Goal: Transaction & Acquisition: Purchase product/service

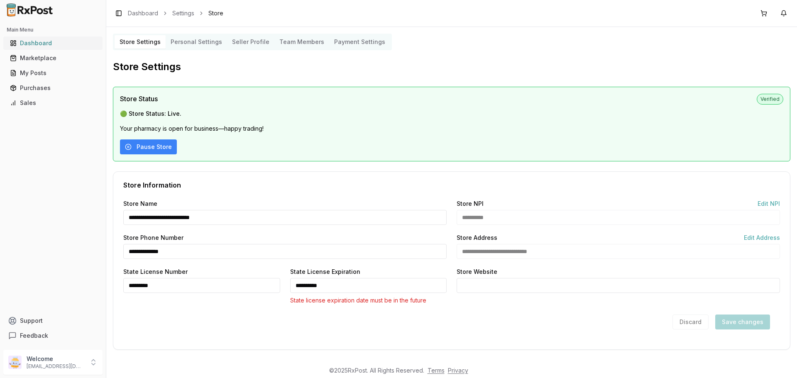
drag, startPoint x: 0, startPoint y: 0, endPoint x: 84, endPoint y: 46, distance: 95.5
click at [46, 42] on div "Dashboard" at bounding box center [53, 43] width 86 height 8
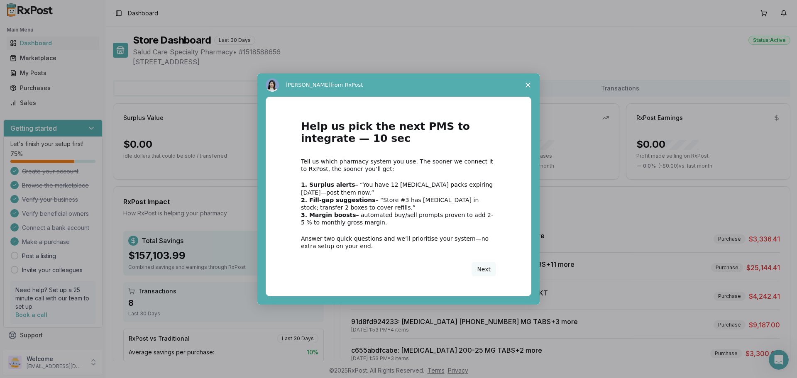
click at [529, 88] on icon "Close survey" at bounding box center [527, 85] width 5 height 5
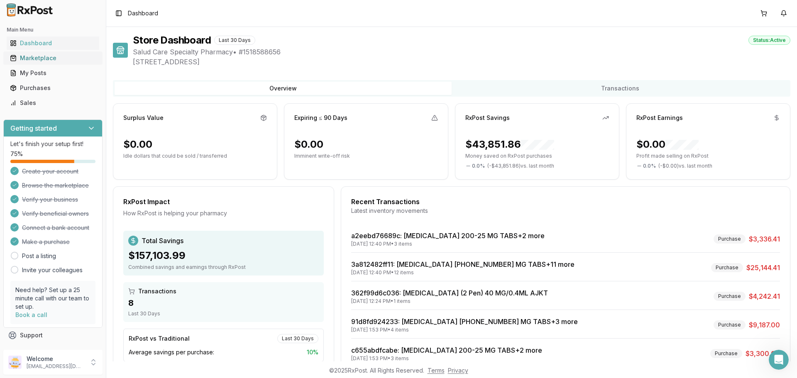
click at [47, 62] on link "Marketplace" at bounding box center [53, 58] width 93 height 15
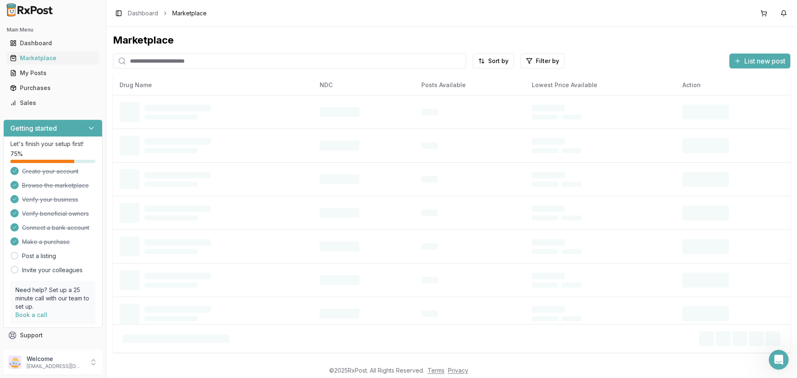
click at [232, 62] on input "search" at bounding box center [289, 61] width 353 height 15
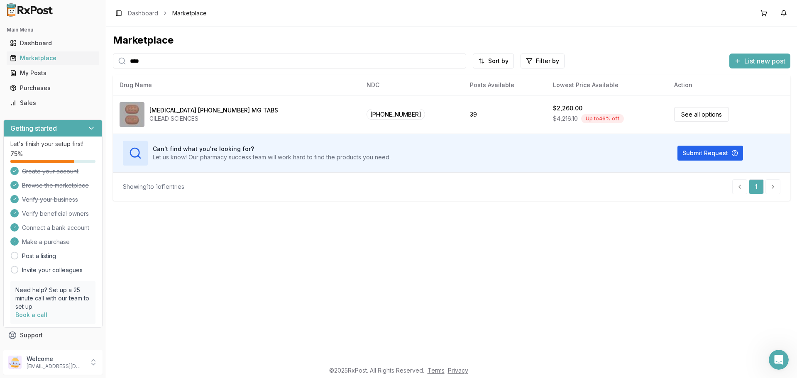
click at [190, 85] on th "Drug Name" at bounding box center [236, 85] width 247 height 20
drag, startPoint x: 172, startPoint y: 61, endPoint x: 117, endPoint y: 57, distance: 55.8
click at [117, 57] on div "****" at bounding box center [289, 61] width 353 height 15
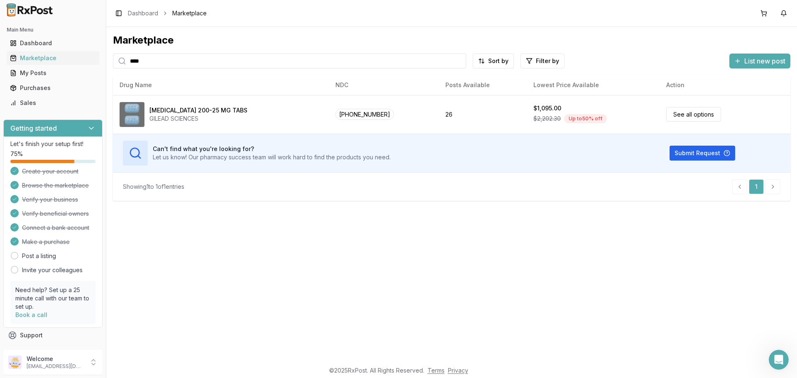
click at [104, 79] on div "Main Menu Dashboard Marketplace My Posts Purchases Sales Getting started Let's …" at bounding box center [398, 189] width 797 height 378
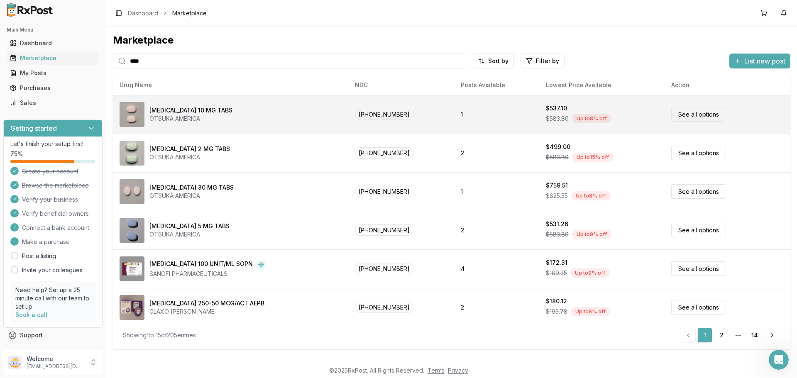
type input "****"
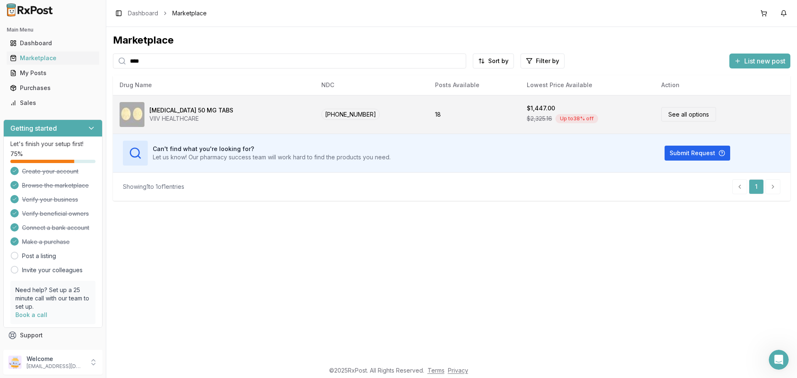
click at [684, 119] on link "See all options" at bounding box center [688, 114] width 55 height 15
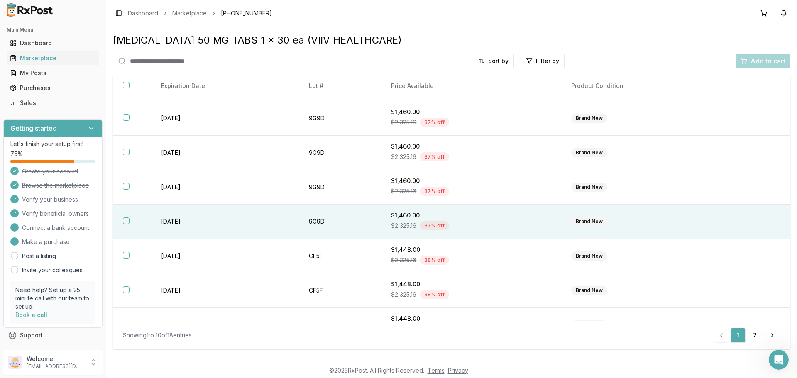
scroll to position [120, 0]
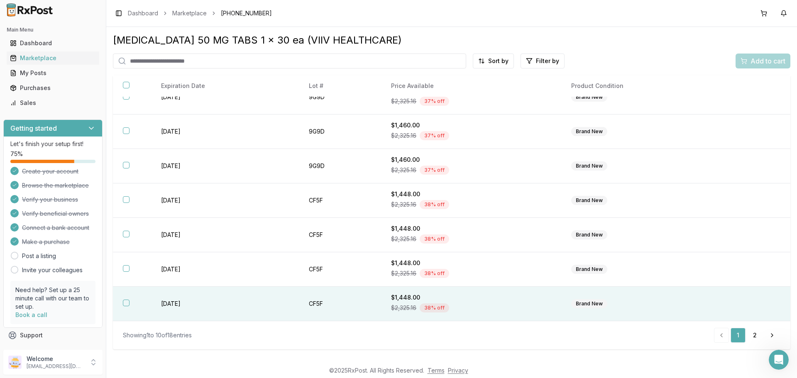
click at [129, 305] on button "button" at bounding box center [126, 303] width 7 height 7
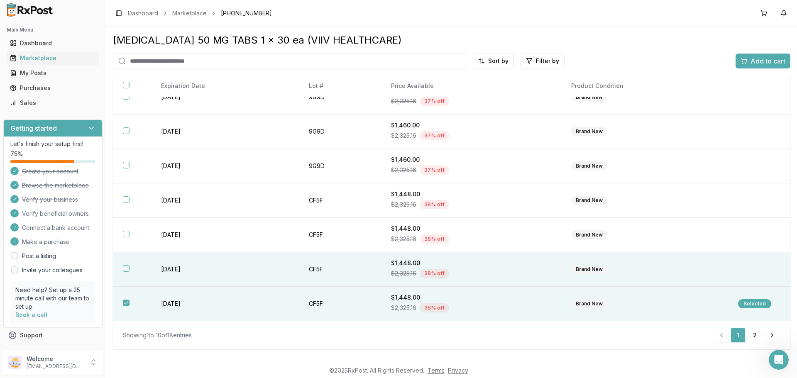
click at [126, 274] on th at bounding box center [132, 269] width 38 height 34
click at [744, 58] on div "Add to cart" at bounding box center [762, 61] width 45 height 10
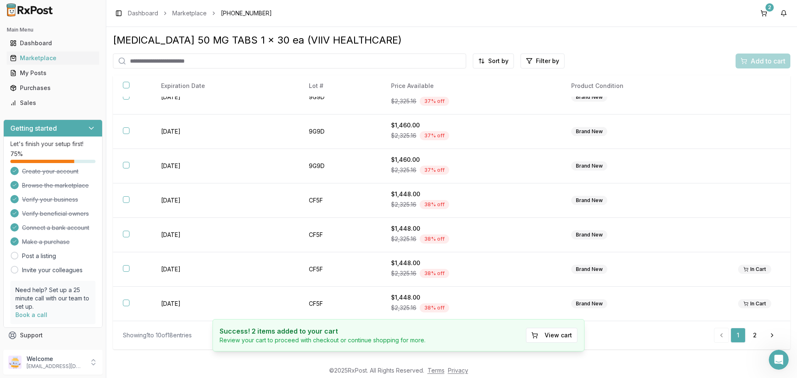
click at [137, 65] on input "search" at bounding box center [289, 61] width 353 height 15
type input "****"
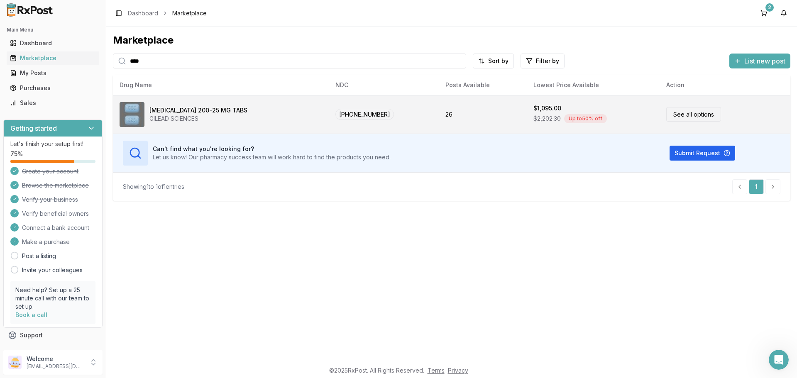
click at [693, 119] on link "See all options" at bounding box center [693, 114] width 55 height 15
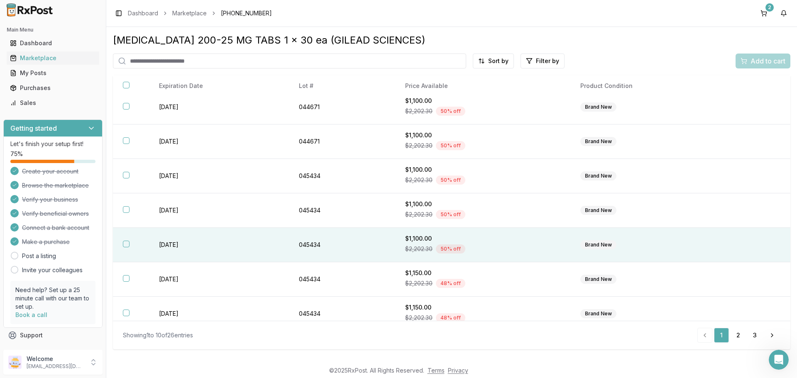
scroll to position [120, 0]
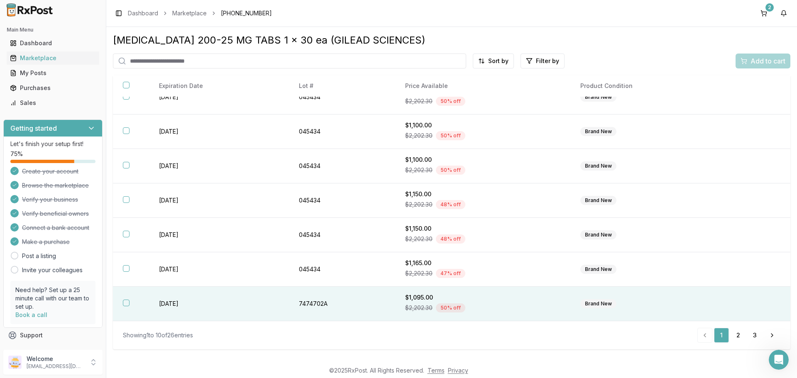
click at [124, 307] on th at bounding box center [131, 304] width 36 height 34
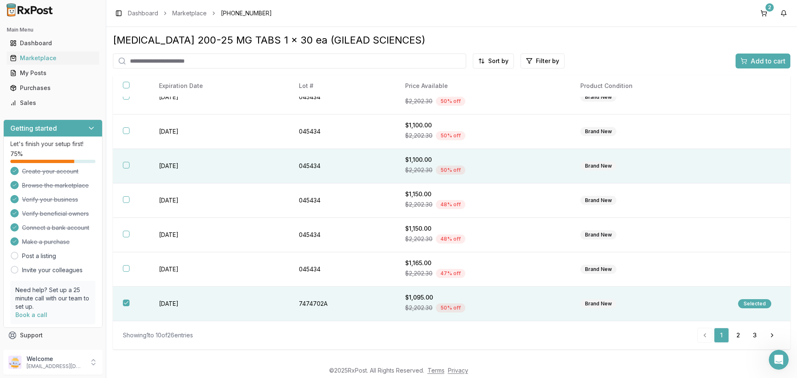
click at [132, 165] on th at bounding box center [131, 166] width 36 height 34
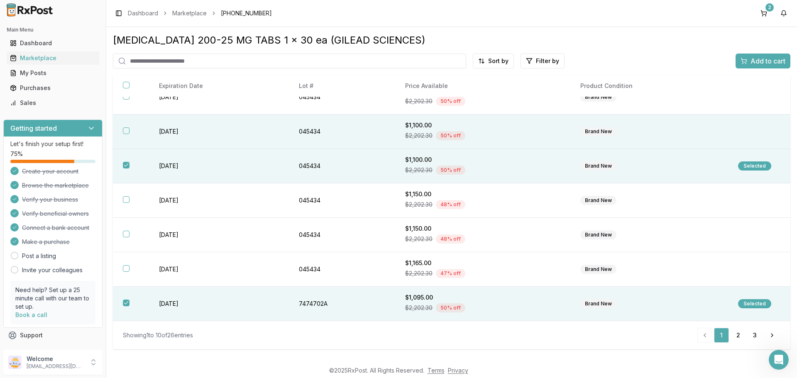
click at [127, 137] on th at bounding box center [131, 132] width 36 height 34
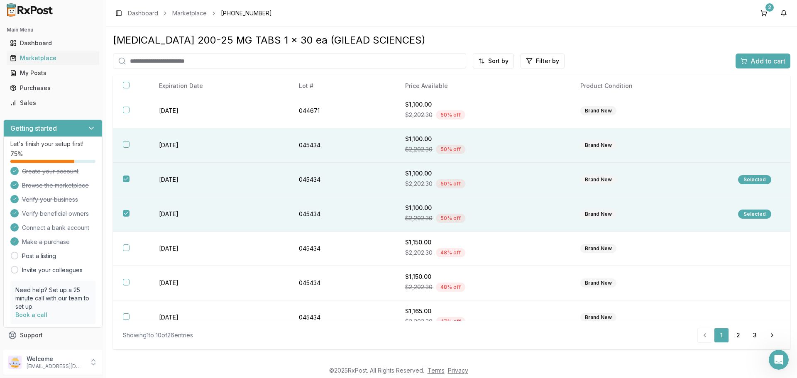
scroll to position [37, 0]
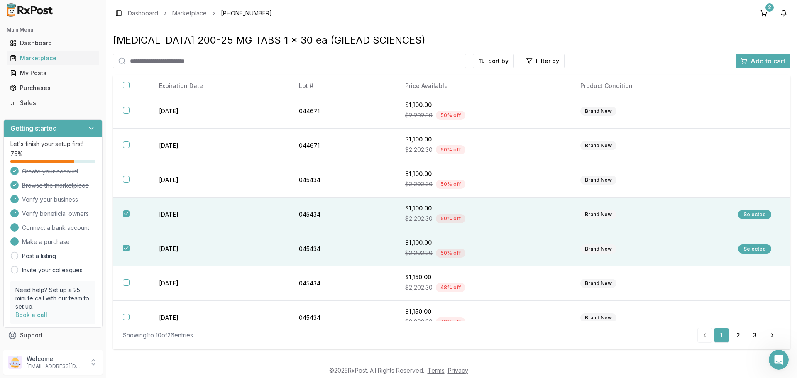
click at [772, 56] on span "Add to cart" at bounding box center [767, 61] width 35 height 10
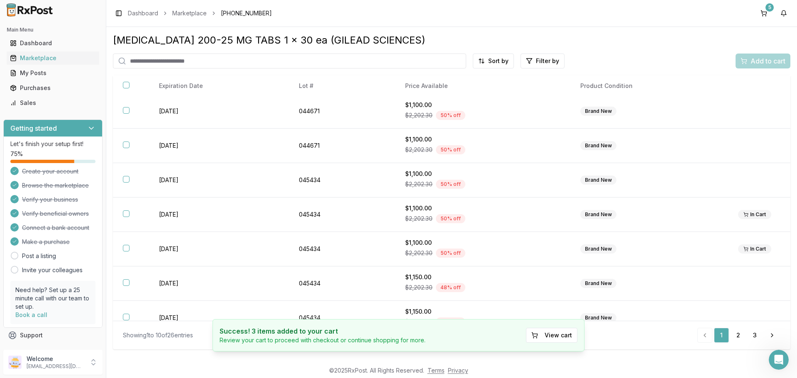
click at [274, 60] on input "search" at bounding box center [289, 61] width 353 height 15
type input "******"
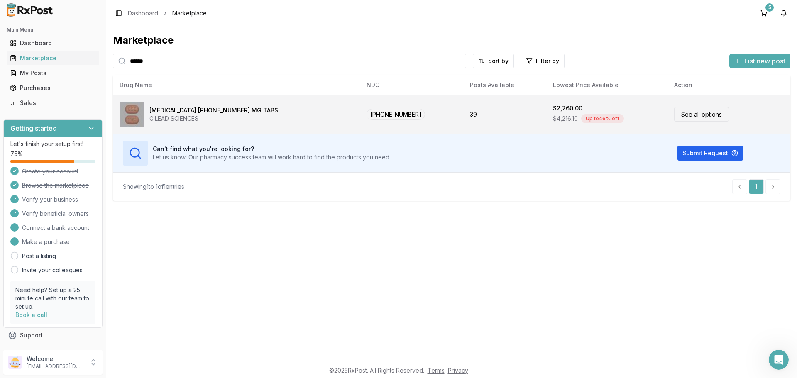
click at [674, 116] on link "See all options" at bounding box center [701, 114] width 55 height 15
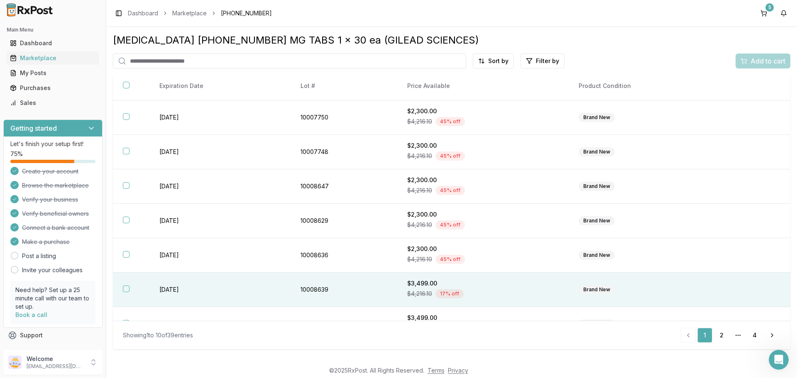
scroll to position [120, 0]
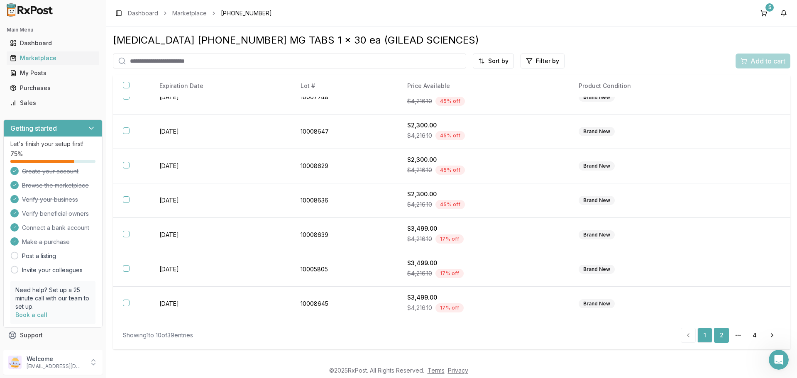
click at [717, 334] on link "2" at bounding box center [721, 335] width 15 height 15
click at [735, 340] on link "3" at bounding box center [738, 335] width 15 height 15
click at [752, 336] on link "4" at bounding box center [754, 335] width 15 height 15
click at [772, 336] on li "pagination" at bounding box center [772, 335] width 15 height 15
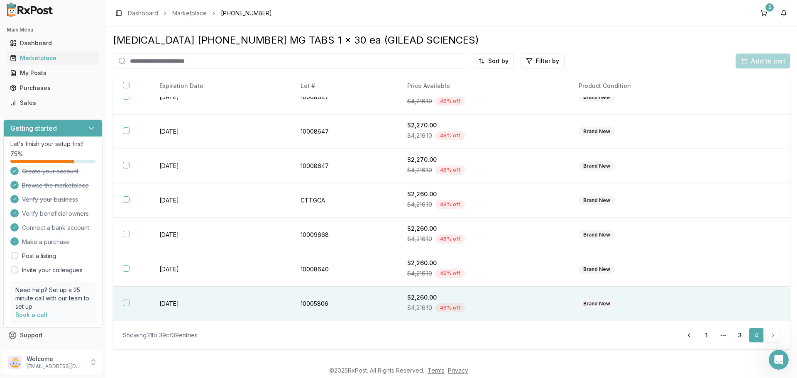
click at [129, 305] on button "button" at bounding box center [126, 303] width 7 height 7
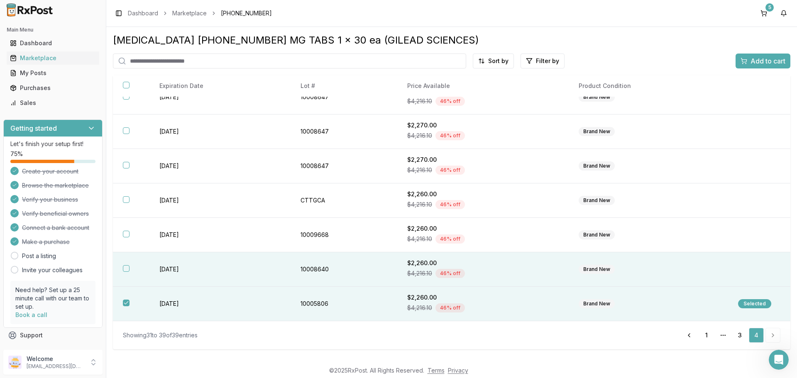
click at [130, 267] on th at bounding box center [131, 269] width 37 height 34
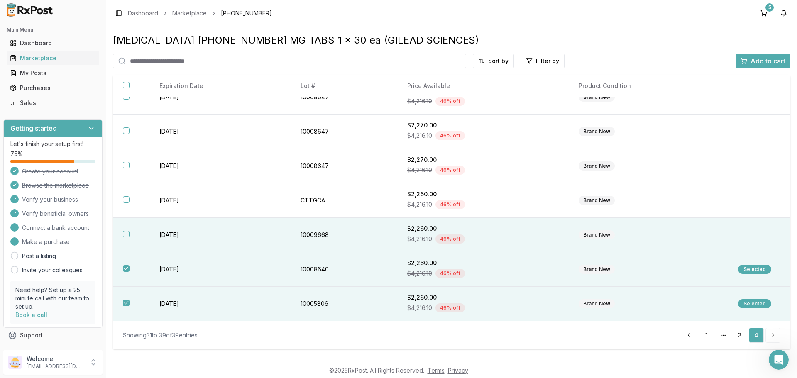
click at [132, 234] on th at bounding box center [131, 235] width 37 height 34
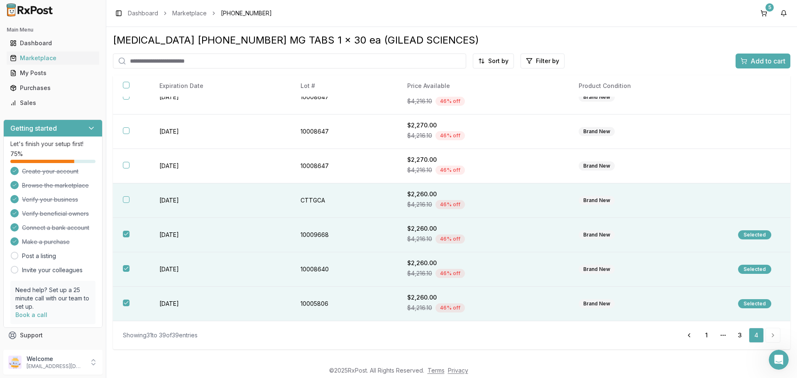
click at [130, 203] on th at bounding box center [131, 200] width 37 height 34
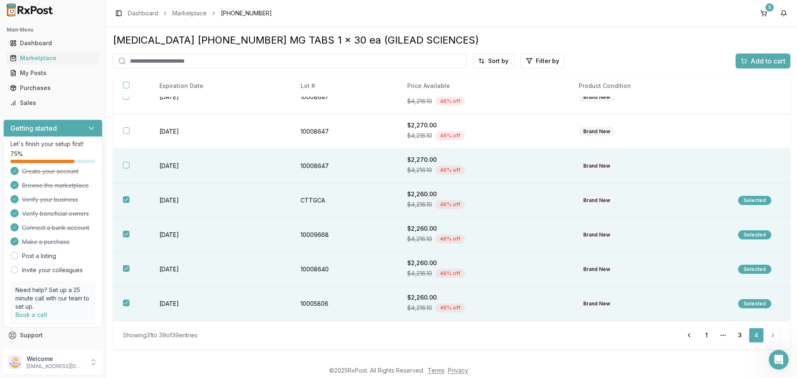
click at [126, 163] on button "button" at bounding box center [126, 165] width 7 height 7
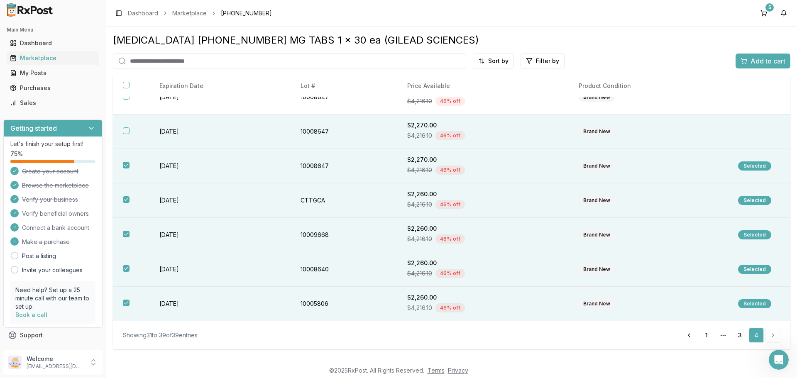
click at [127, 135] on th at bounding box center [131, 132] width 37 height 34
click at [756, 66] on span "Add to cart" at bounding box center [767, 61] width 35 height 10
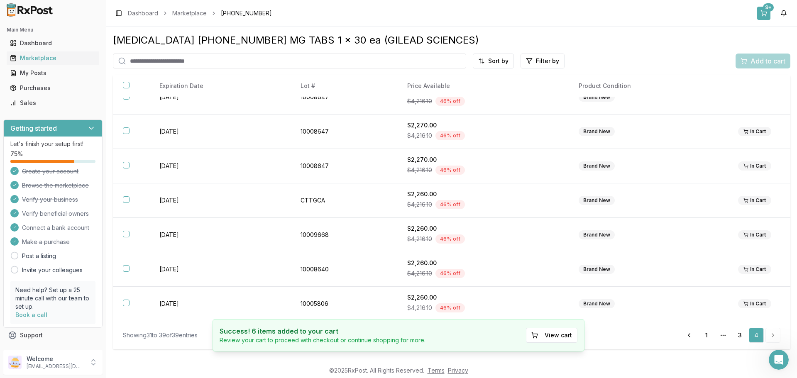
click at [765, 11] on div "9+" at bounding box center [768, 7] width 11 height 8
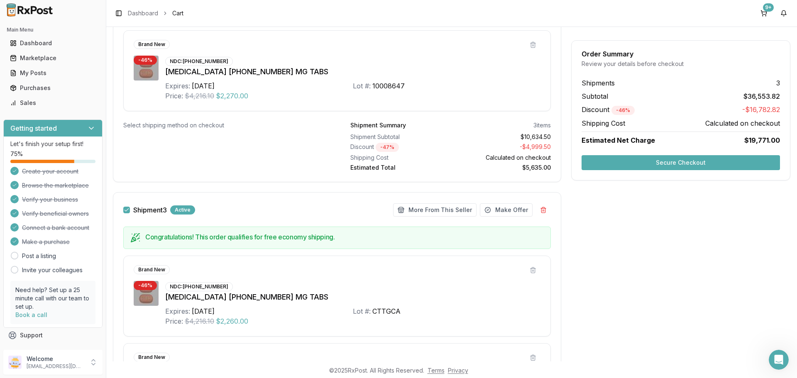
scroll to position [1019, 0]
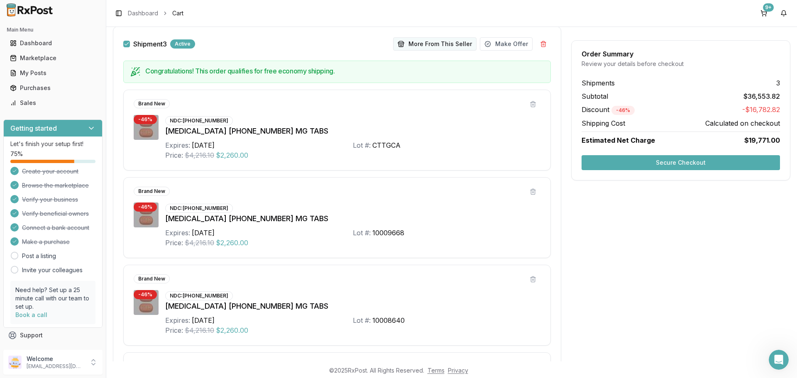
click at [440, 45] on button "More From This Seller" at bounding box center [434, 43] width 83 height 13
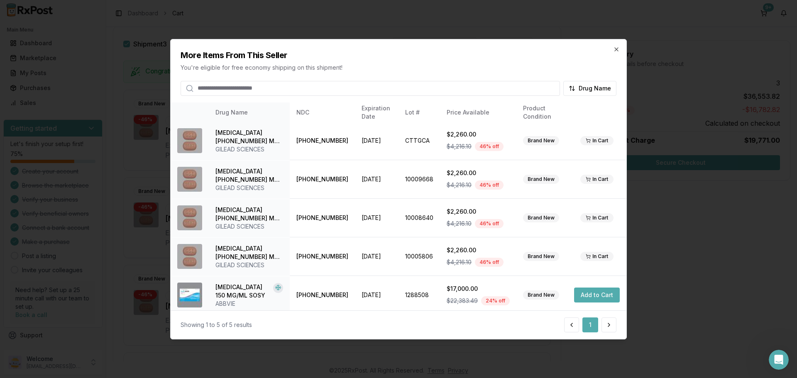
scroll to position [0, 0]
click at [618, 49] on icon "button" at bounding box center [616, 49] width 7 height 7
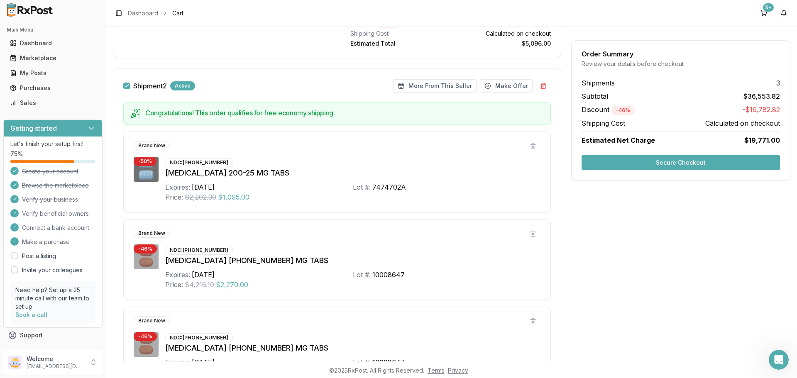
scroll to position [562, 0]
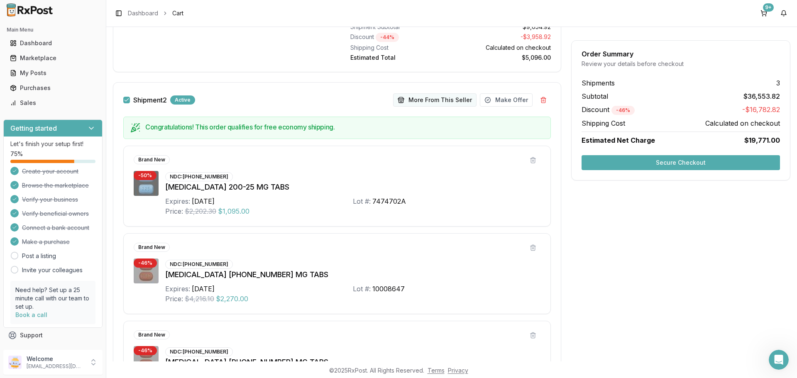
click at [415, 98] on button "More From This Seller" at bounding box center [434, 99] width 83 height 13
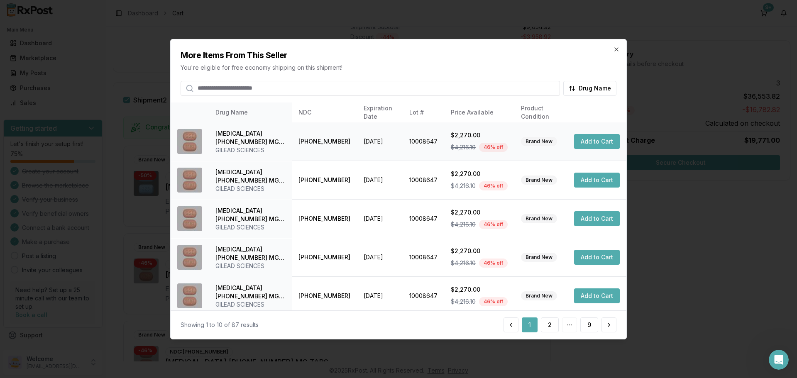
click at [583, 137] on button "Add to Cart" at bounding box center [597, 141] width 46 height 15
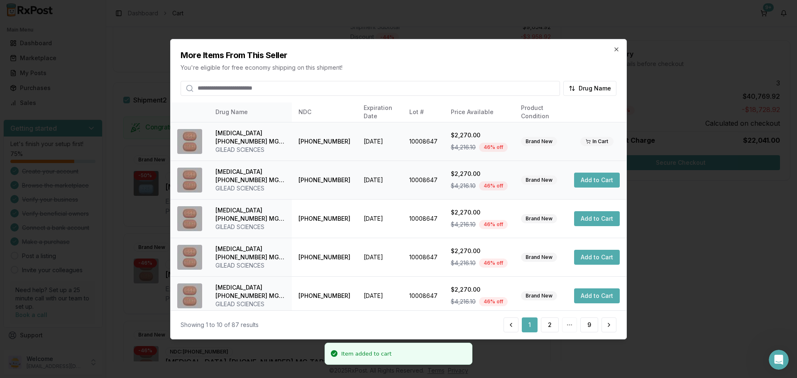
click at [606, 188] on td "Add to Cart" at bounding box center [596, 180] width 59 height 39
click at [606, 184] on button "Add to Cart" at bounding box center [597, 180] width 46 height 15
click at [598, 219] on button "Add to Cart" at bounding box center [597, 218] width 46 height 15
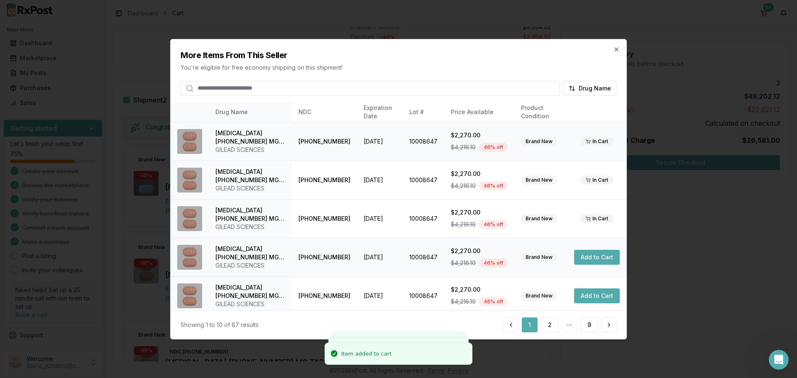
click at [597, 251] on button "Add to Cart" at bounding box center [597, 257] width 46 height 15
click at [593, 293] on button "Add to Cart" at bounding box center [597, 295] width 46 height 15
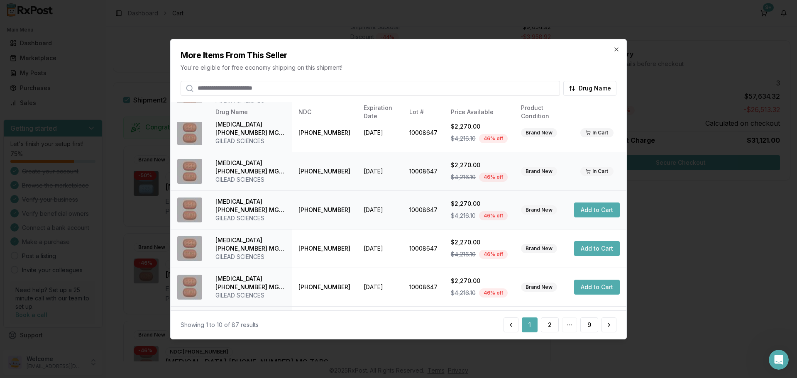
click at [597, 208] on button "Add to Cart" at bounding box center [597, 210] width 46 height 15
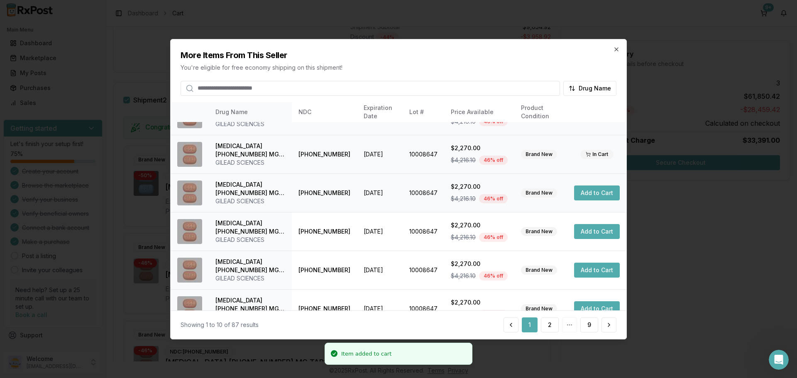
scroll to position [198, 0]
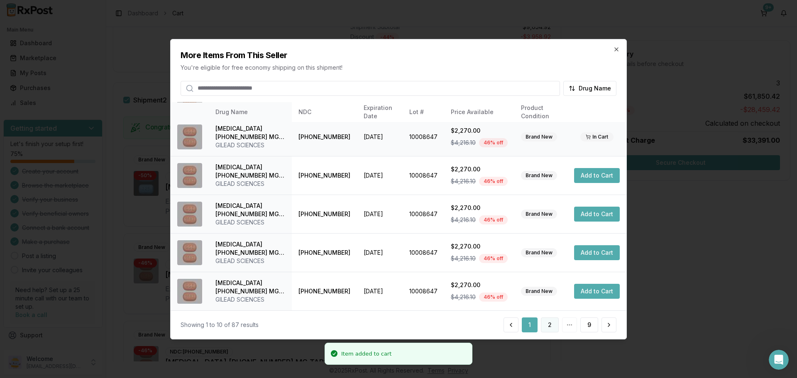
click at [552, 323] on button "2" at bounding box center [550, 325] width 18 height 15
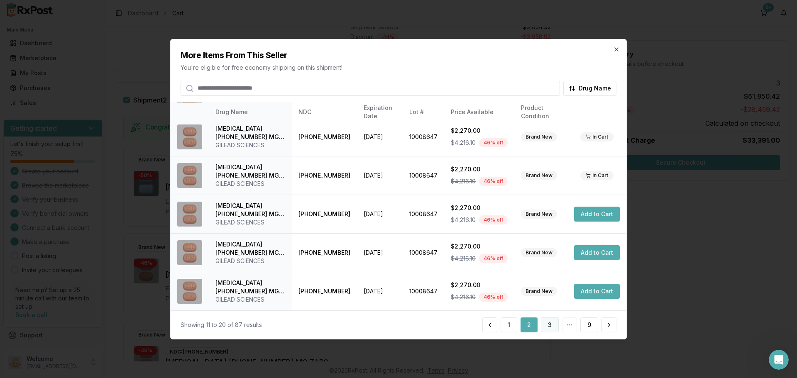
click at [545, 321] on button "3" at bounding box center [550, 325] width 18 height 15
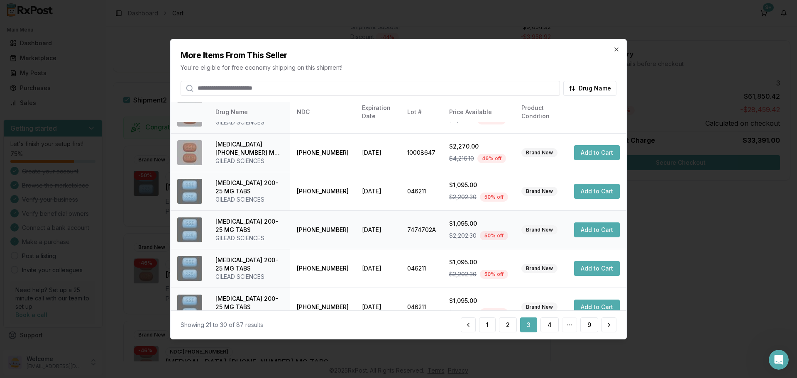
scroll to position [42, 0]
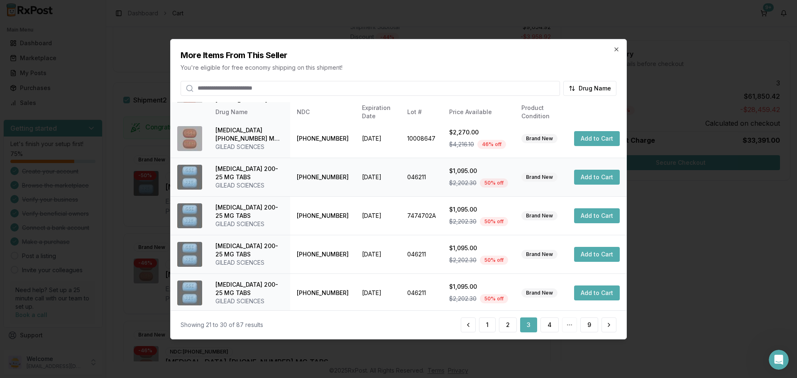
click at [596, 177] on button "Add to Cart" at bounding box center [597, 177] width 46 height 15
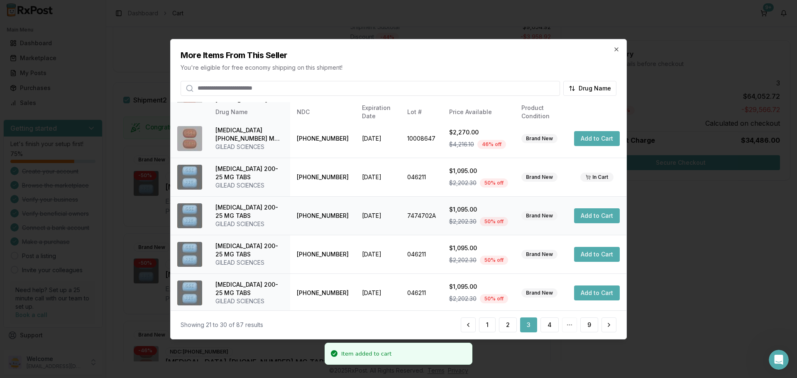
click at [598, 213] on button "Add to Cart" at bounding box center [597, 215] width 46 height 15
click at [593, 254] on button "Add to Cart" at bounding box center [597, 254] width 46 height 15
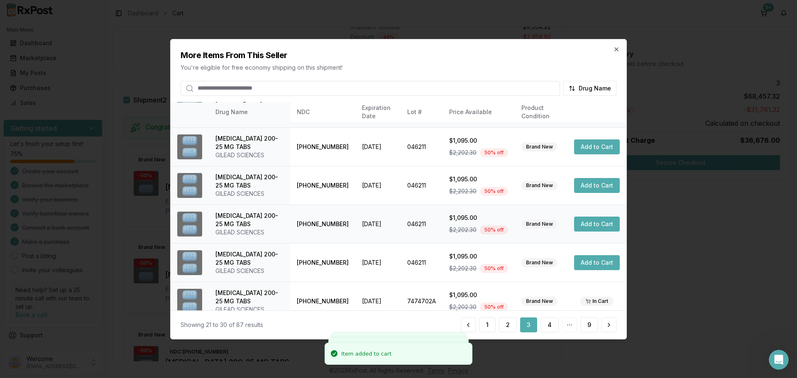
scroll to position [198, 0]
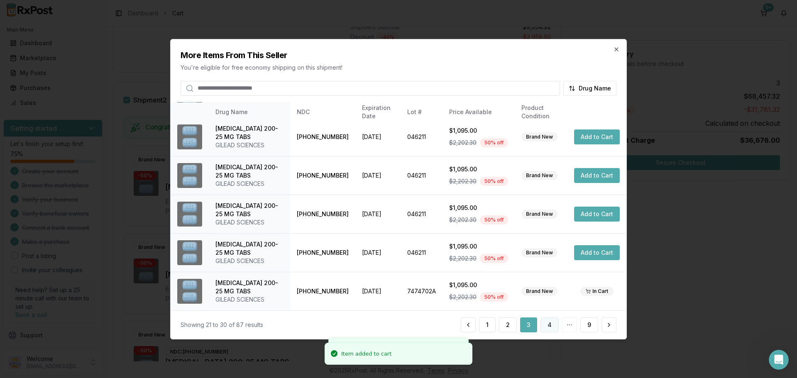
click at [548, 323] on button "4" at bounding box center [549, 325] width 18 height 15
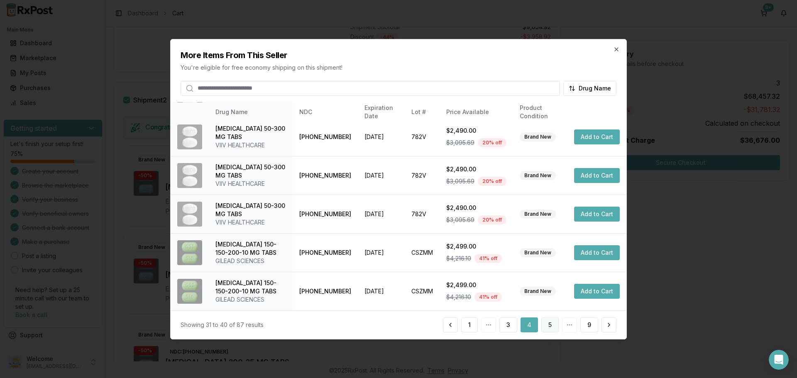
click at [552, 327] on button "5" at bounding box center [549, 325] width 17 height 15
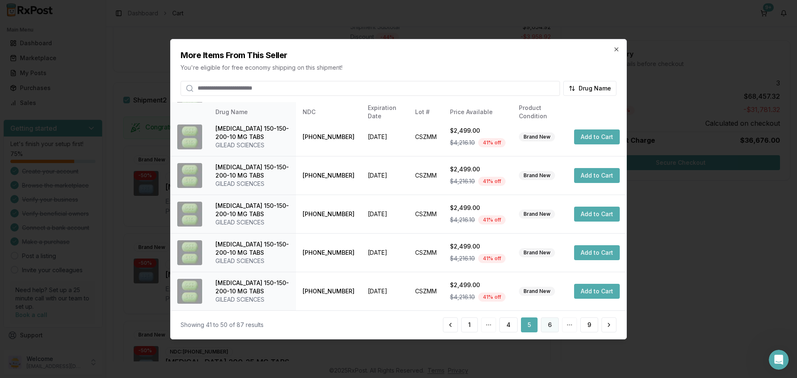
click at [551, 322] on button "6" at bounding box center [550, 325] width 18 height 15
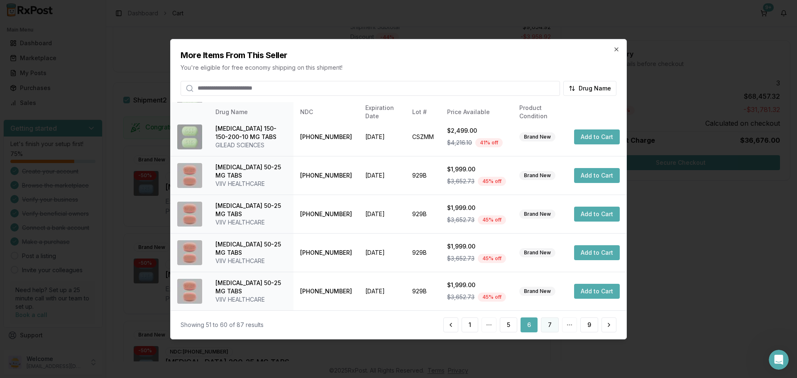
click at [555, 321] on button "7" at bounding box center [550, 325] width 18 height 15
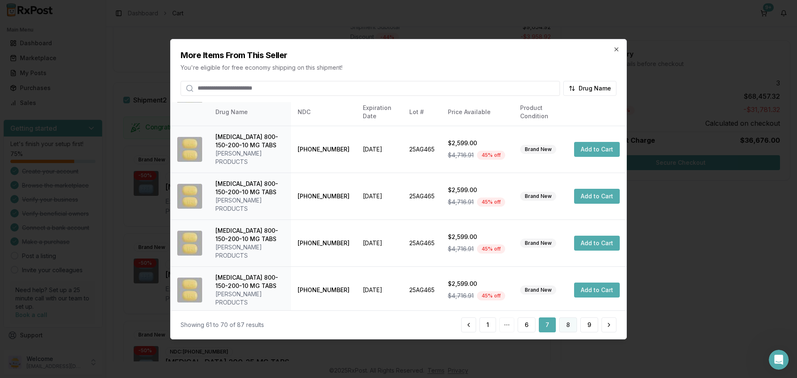
click at [573, 326] on button "8" at bounding box center [568, 325] width 18 height 15
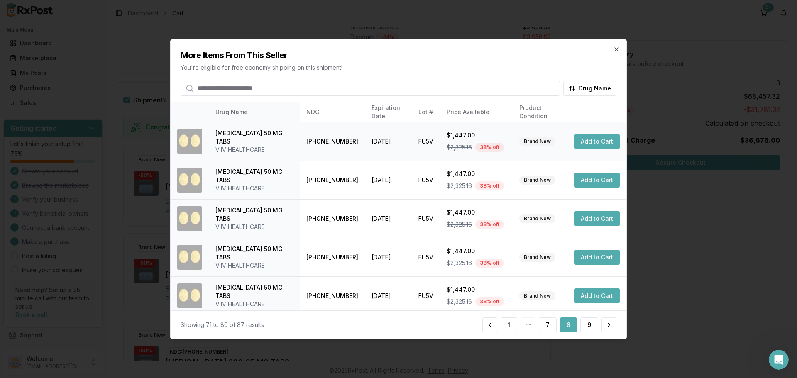
click at [604, 140] on button "Add to Cart" at bounding box center [597, 141] width 46 height 15
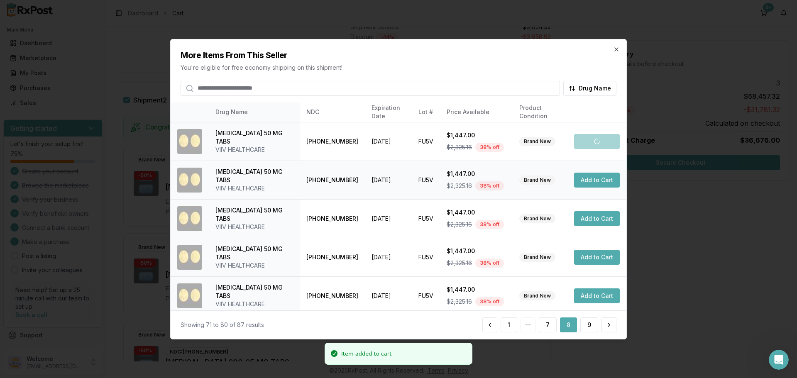
click at [600, 176] on button "Add to Cart" at bounding box center [597, 180] width 46 height 15
click at [599, 215] on button "Add to Cart" at bounding box center [597, 218] width 46 height 15
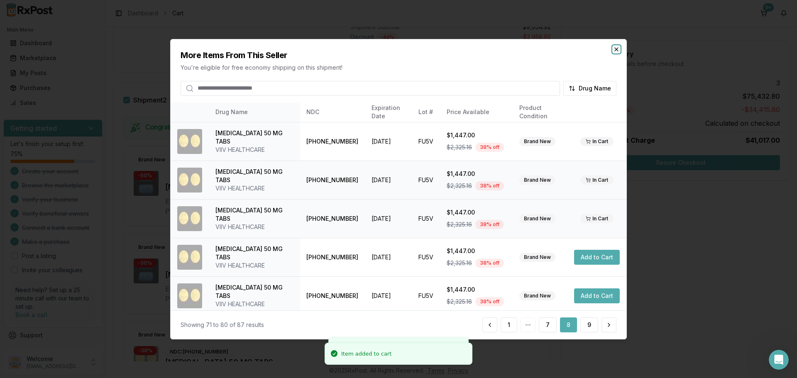
click at [618, 46] on icon "button" at bounding box center [616, 49] width 7 height 7
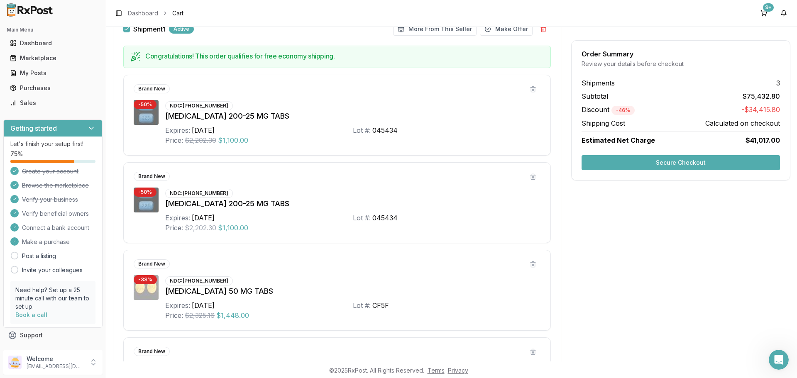
scroll to position [64, 0]
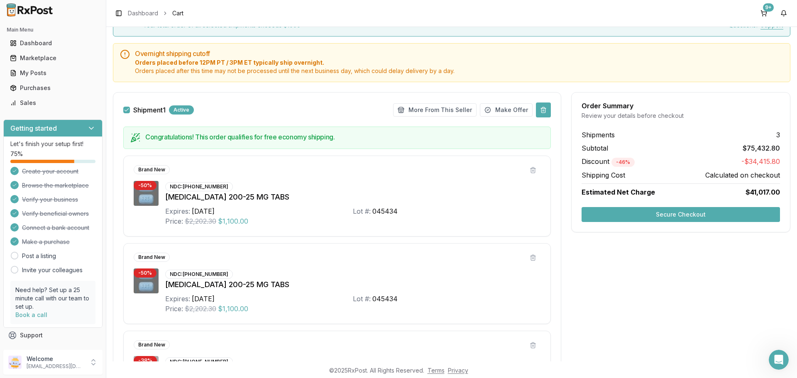
click at [546, 109] on button at bounding box center [543, 110] width 15 height 15
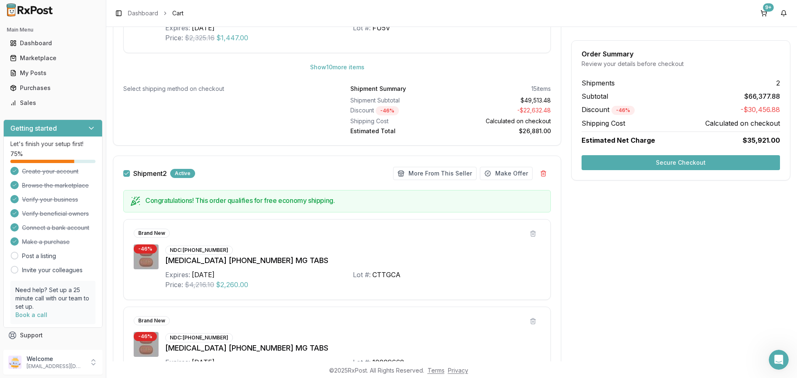
scroll to position [604, 0]
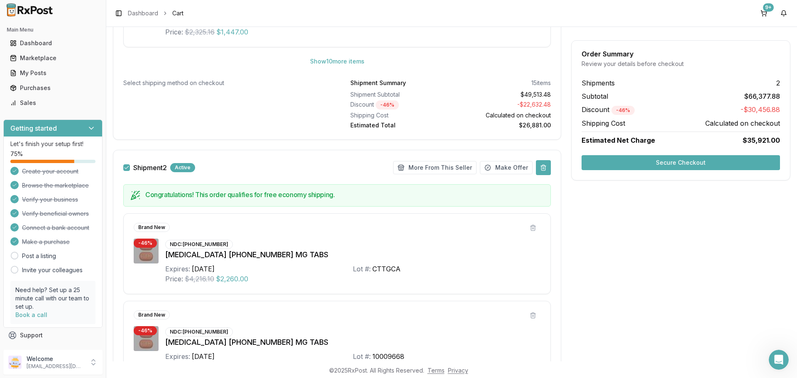
click at [540, 169] on button at bounding box center [543, 167] width 15 height 15
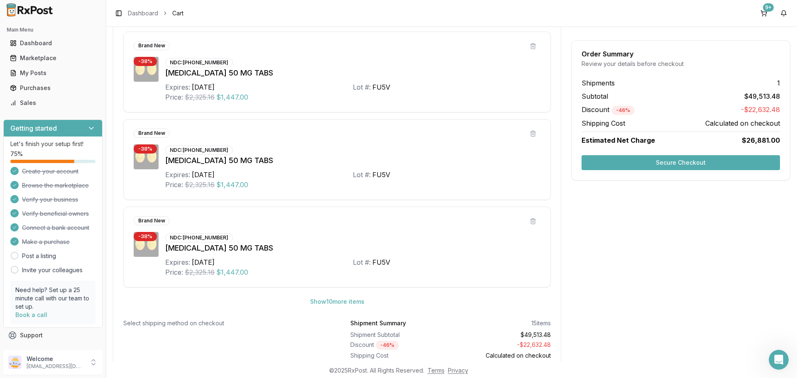
scroll to position [364, 0]
click at [348, 297] on button "Show 10 more item s" at bounding box center [337, 301] width 68 height 15
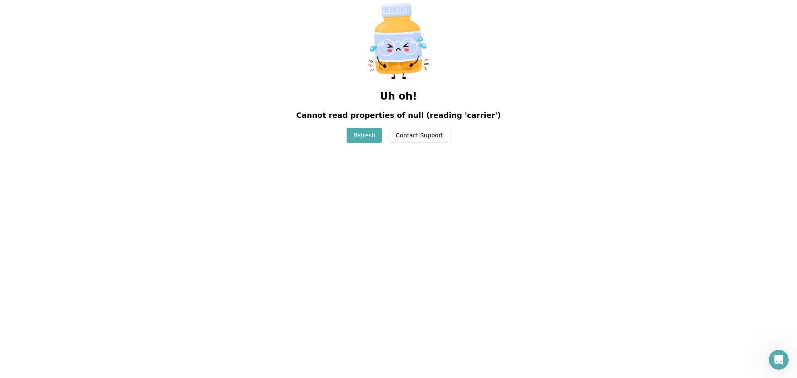
click at [373, 140] on button "Refresh" at bounding box center [364, 135] width 35 height 15
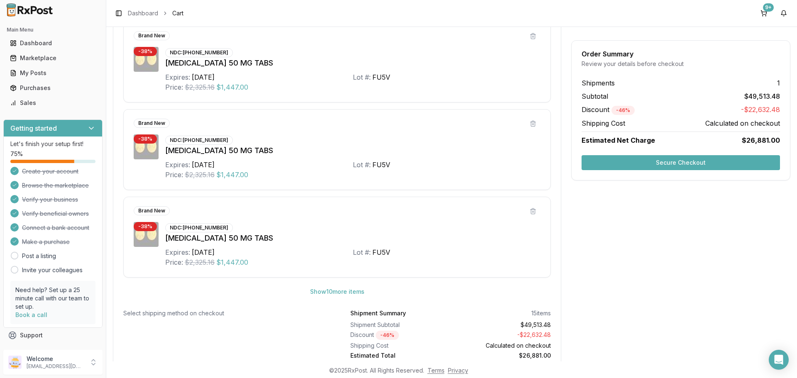
scroll to position [406, 0]
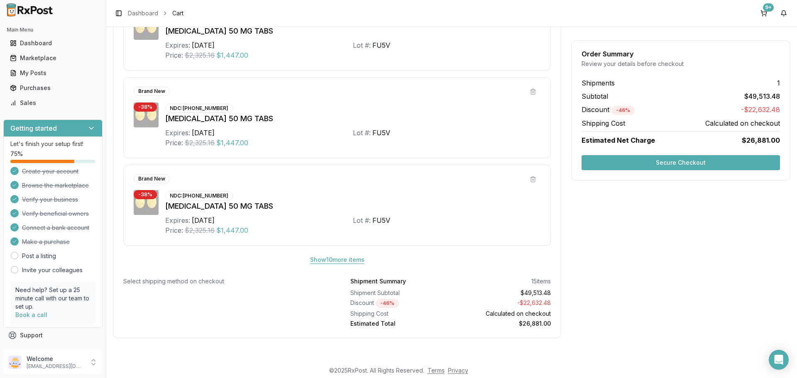
click at [348, 261] on button "Show 10 more item s" at bounding box center [337, 259] width 68 height 15
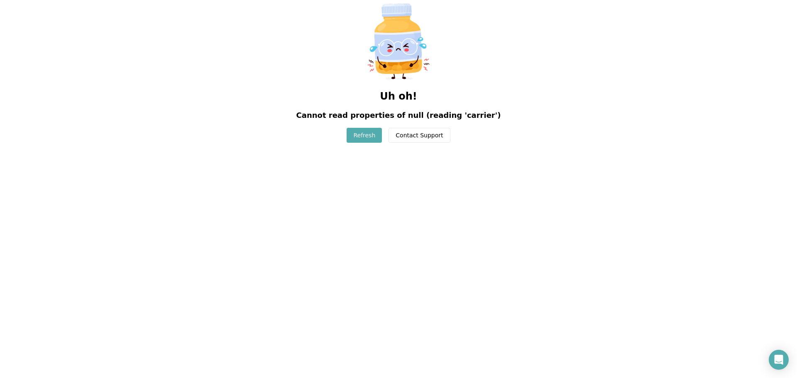
click at [366, 134] on button "Refresh" at bounding box center [364, 135] width 35 height 15
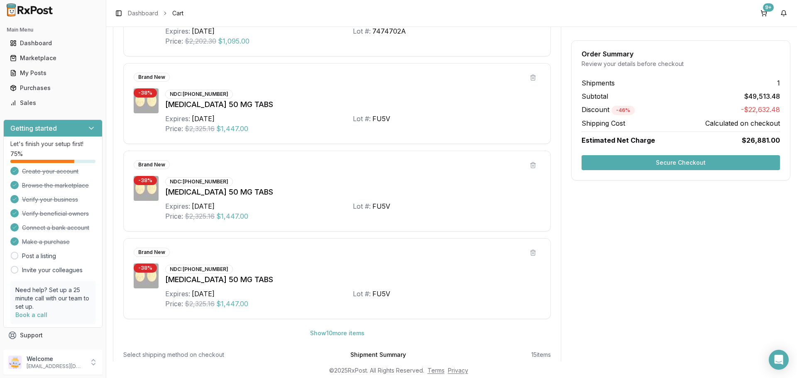
scroll to position [374, 0]
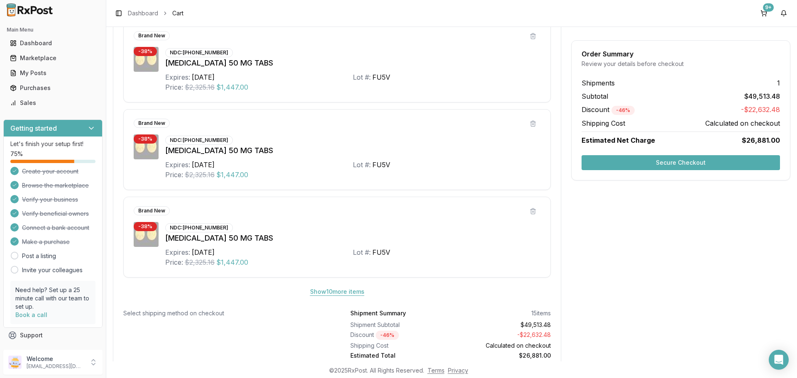
click at [362, 291] on button "Show 10 more item s" at bounding box center [337, 291] width 68 height 15
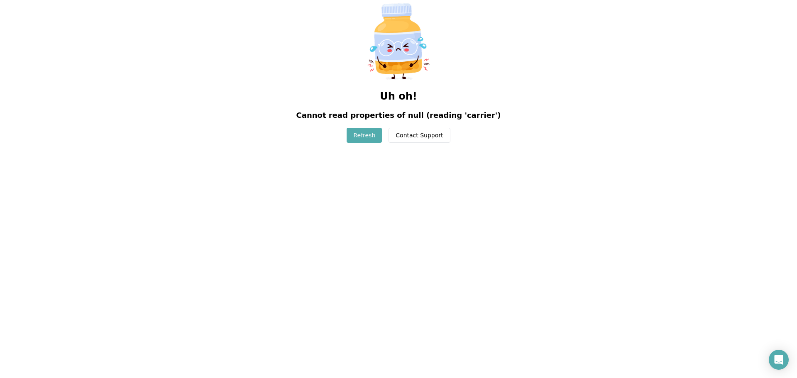
click at [366, 141] on button "Refresh" at bounding box center [364, 135] width 35 height 15
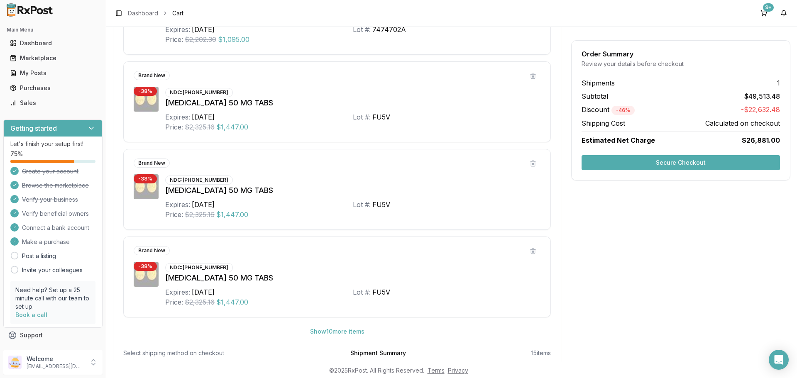
scroll to position [406, 0]
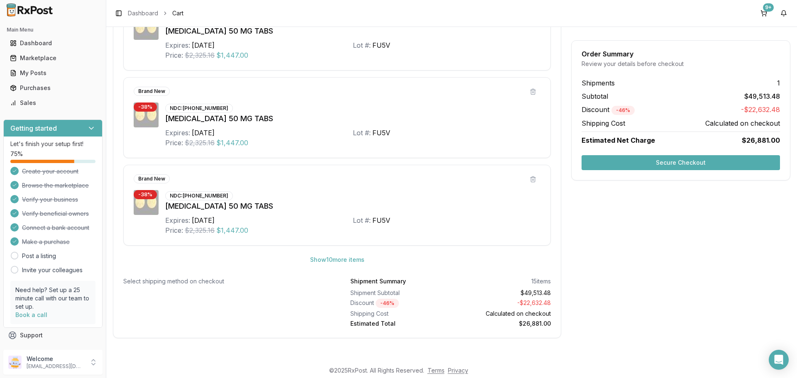
click at [211, 282] on div "Select shipping method on checkout" at bounding box center [223, 281] width 200 height 8
click at [669, 165] on button "Secure Checkout" at bounding box center [680, 162] width 198 height 15
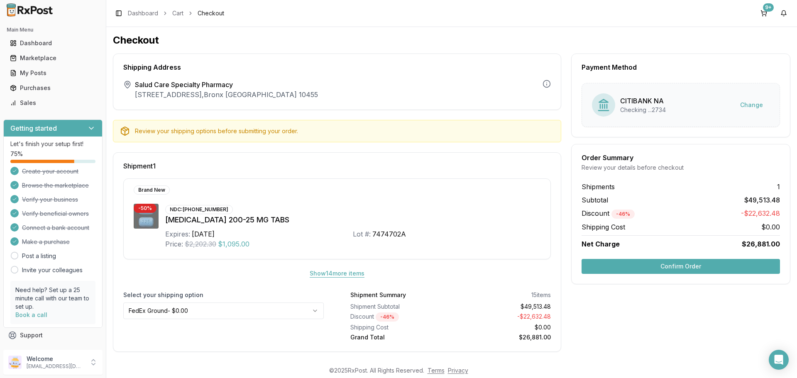
click at [323, 275] on button "Show 14 more item s" at bounding box center [337, 273] width 68 height 15
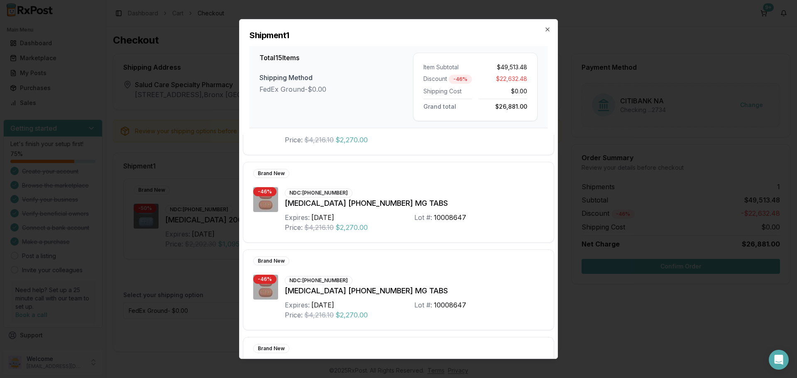
scroll to position [965, 0]
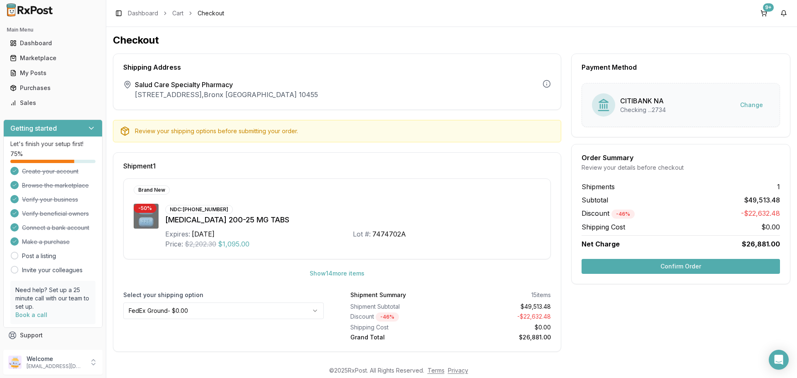
click at [683, 265] on button "Confirm Order" at bounding box center [680, 266] width 198 height 15
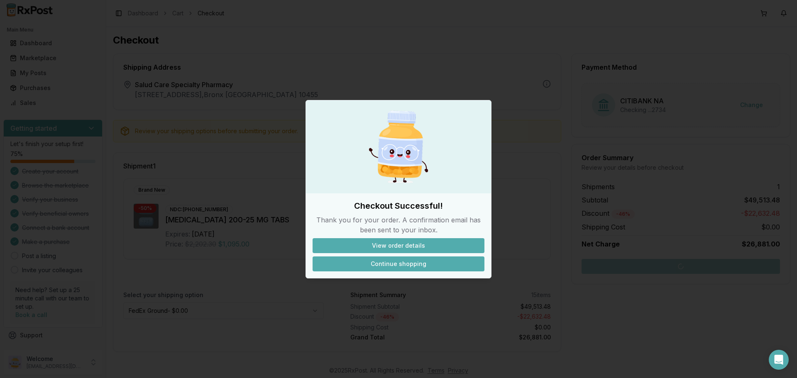
click at [416, 264] on button "Continue shopping" at bounding box center [399, 264] width 172 height 15
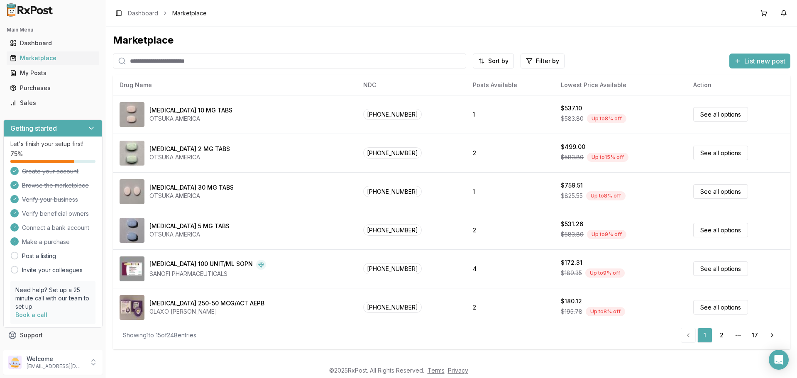
click at [174, 60] on input "search" at bounding box center [289, 61] width 353 height 15
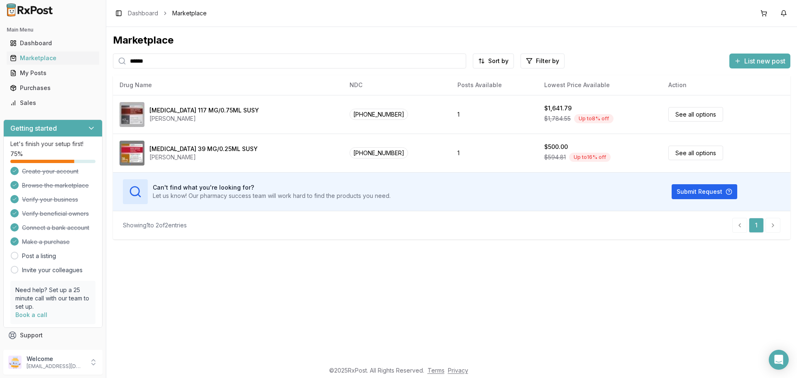
drag, startPoint x: 169, startPoint y: 60, endPoint x: 125, endPoint y: 61, distance: 43.2
click at [125, 61] on div "******" at bounding box center [289, 61] width 353 height 15
type input "***"
